Goal: Information Seeking & Learning: Understand process/instructions

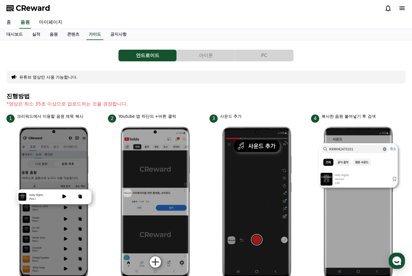
click at [10, 24] on link "홈" at bounding box center [9, 22] width 14 height 12
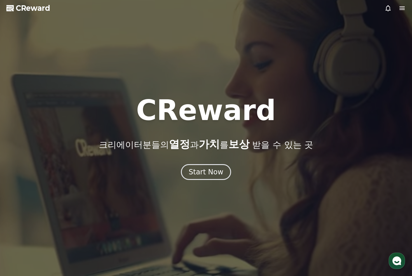
click at [401, 8] on icon at bounding box center [402, 8] width 5 height 4
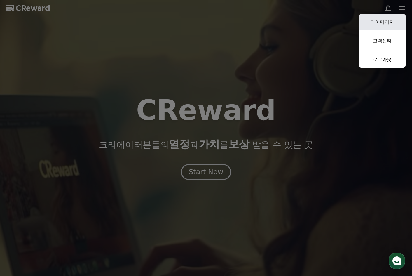
click at [386, 22] on link "마이페이지" at bounding box center [382, 22] width 47 height 16
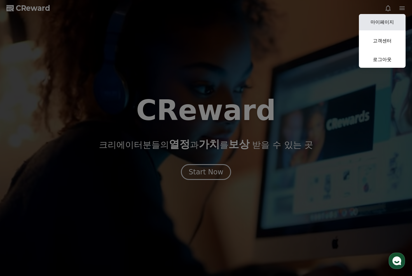
select select "**********"
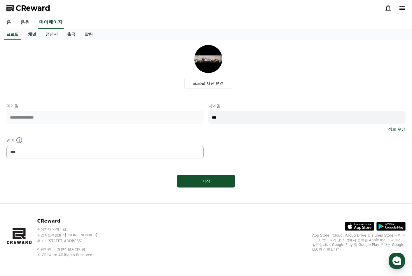
click at [60, 69] on div "프로필 사진 변경" at bounding box center [208, 67] width 395 height 44
click at [35, 36] on link "채널" at bounding box center [32, 34] width 18 height 11
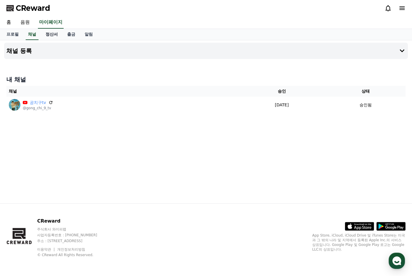
click at [50, 34] on link "정산서" at bounding box center [52, 34] width 22 height 11
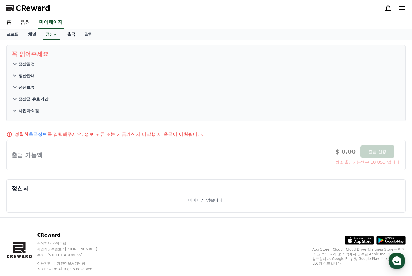
click at [70, 34] on link "출금" at bounding box center [71, 34] width 18 height 11
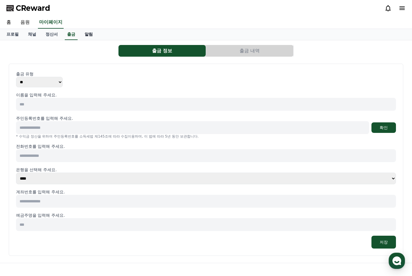
click at [88, 36] on link "알림" at bounding box center [89, 34] width 18 height 11
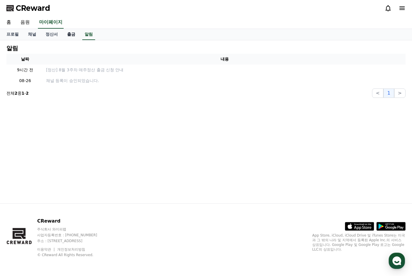
click at [71, 36] on link "출금" at bounding box center [71, 34] width 18 height 11
click at [55, 37] on link "정산서" at bounding box center [52, 34] width 22 height 11
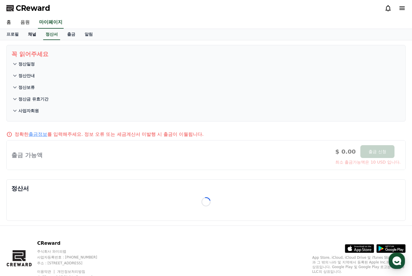
click at [36, 35] on link "채널" at bounding box center [32, 34] width 18 height 11
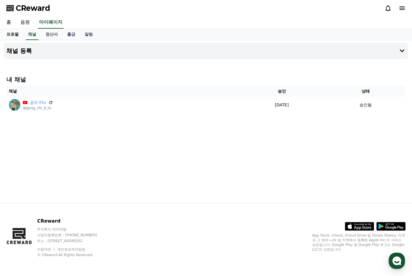
click at [18, 34] on link "프로필" at bounding box center [13, 34] width 22 height 11
select select "**********"
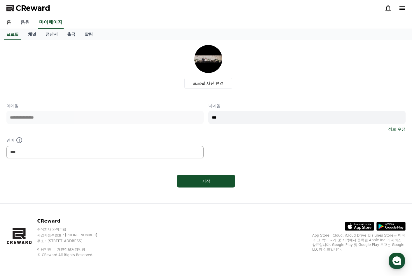
click at [28, 22] on link "음원" at bounding box center [25, 22] width 19 height 12
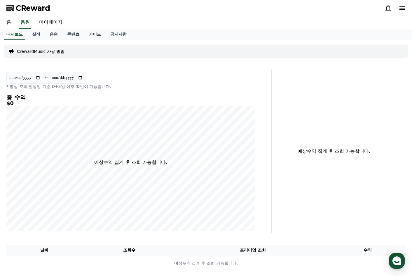
click at [96, 62] on div "**********" at bounding box center [206, 157] width 409 height 235
click at [16, 26] on div "홈 음원 마이페이지" at bounding box center [206, 22] width 409 height 12
click at [36, 35] on link "실적" at bounding box center [36, 34] width 18 height 11
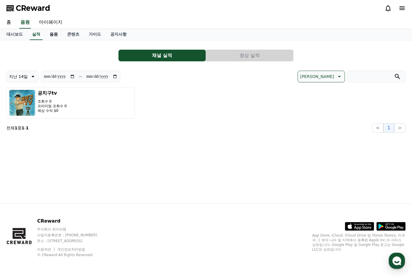
click at [58, 34] on link "음원" at bounding box center [54, 34] width 18 height 11
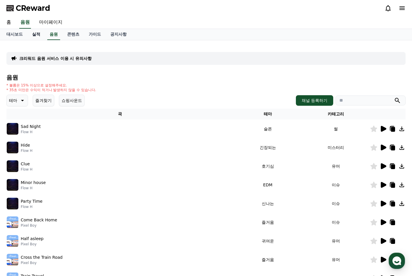
click at [38, 34] on link "실적" at bounding box center [36, 34] width 18 height 11
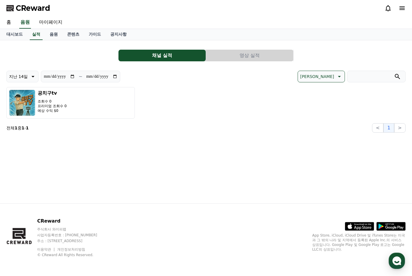
click at [233, 58] on button "영상 실적" at bounding box center [249, 56] width 87 height 12
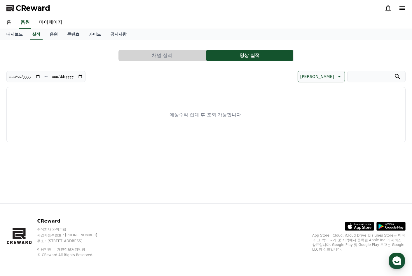
click at [150, 57] on button "채널 실적" at bounding box center [161, 56] width 87 height 12
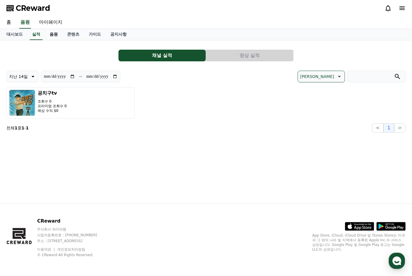
click at [55, 33] on link "음원" at bounding box center [54, 34] width 18 height 11
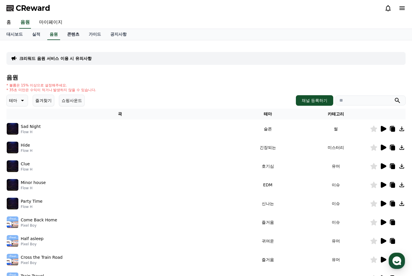
click at [76, 33] on link "콘텐츠" at bounding box center [73, 34] width 22 height 11
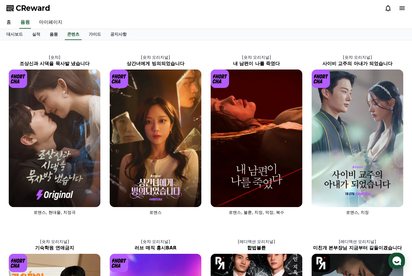
click at [53, 35] on link "음원" at bounding box center [54, 34] width 18 height 11
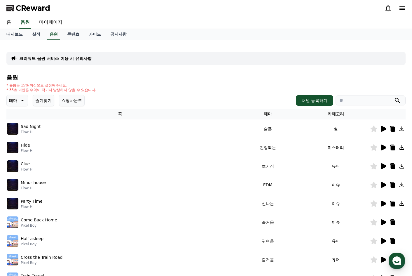
drag, startPoint x: 76, startPoint y: 62, endPoint x: 76, endPoint y: 59, distance: 3.5
click at [76, 60] on div "크리워드 음원 서비스 이용 시 유의사항" at bounding box center [205, 58] width 399 height 13
click at [76, 58] on p "크리워드 음원 서비스 이용 시 유의사항" at bounding box center [55, 58] width 72 height 6
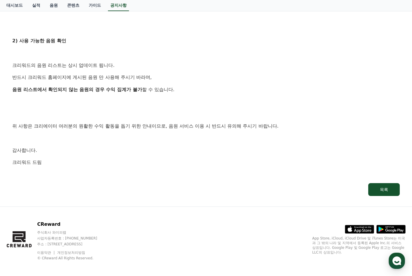
scroll to position [325, 0]
